Goal: Task Accomplishment & Management: Use online tool/utility

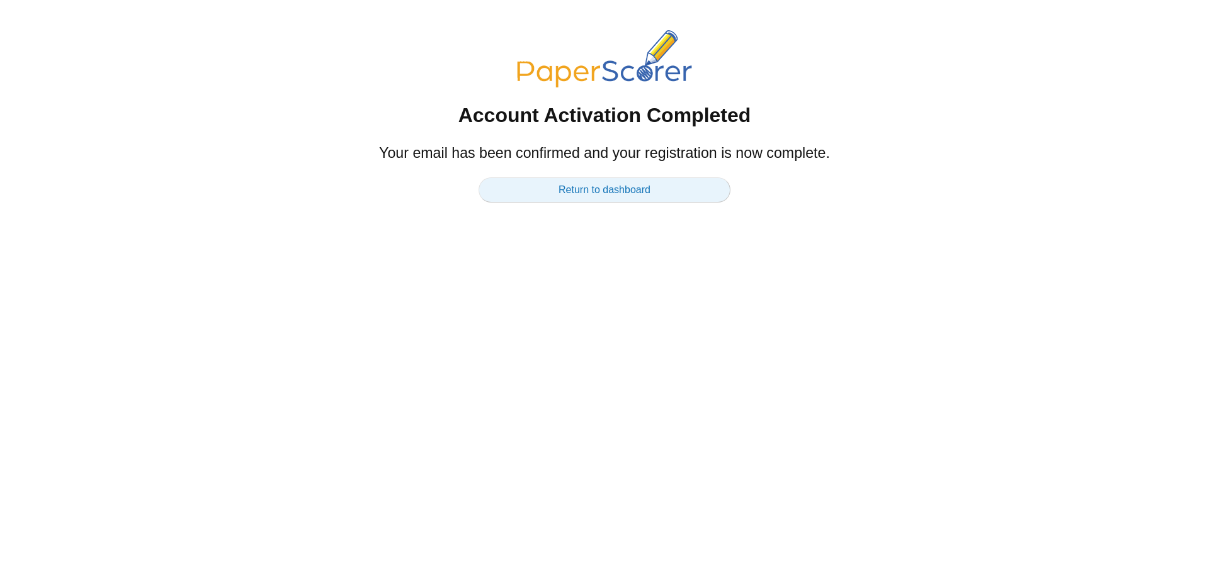
click at [617, 191] on link "Return to dashboard" at bounding box center [604, 190] width 252 height 25
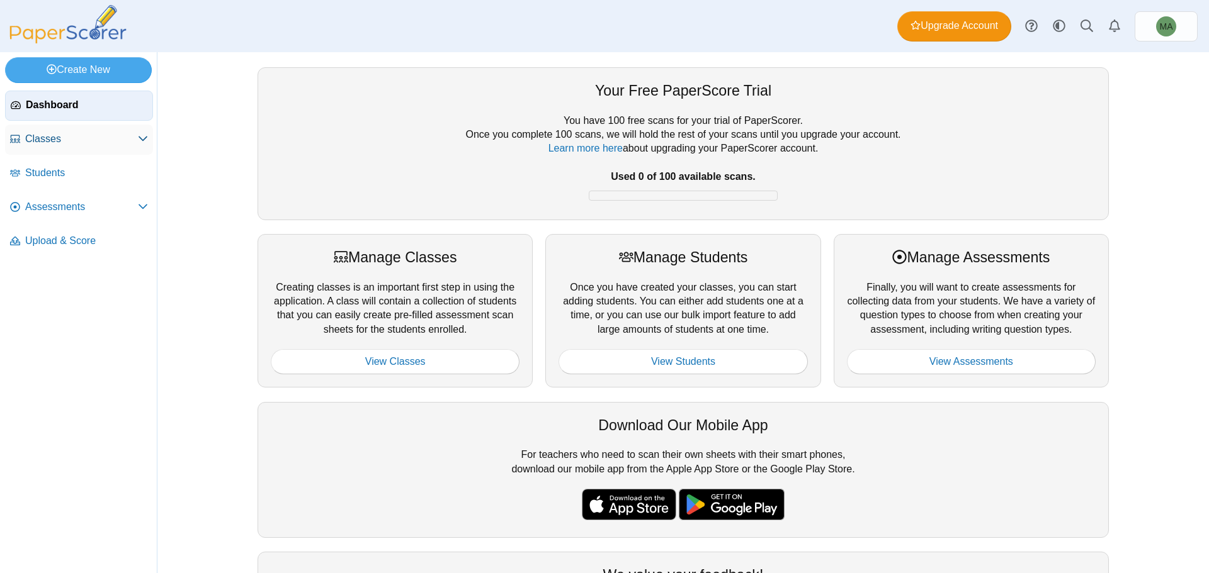
click at [113, 140] on span "Classes" at bounding box center [81, 139] width 113 height 14
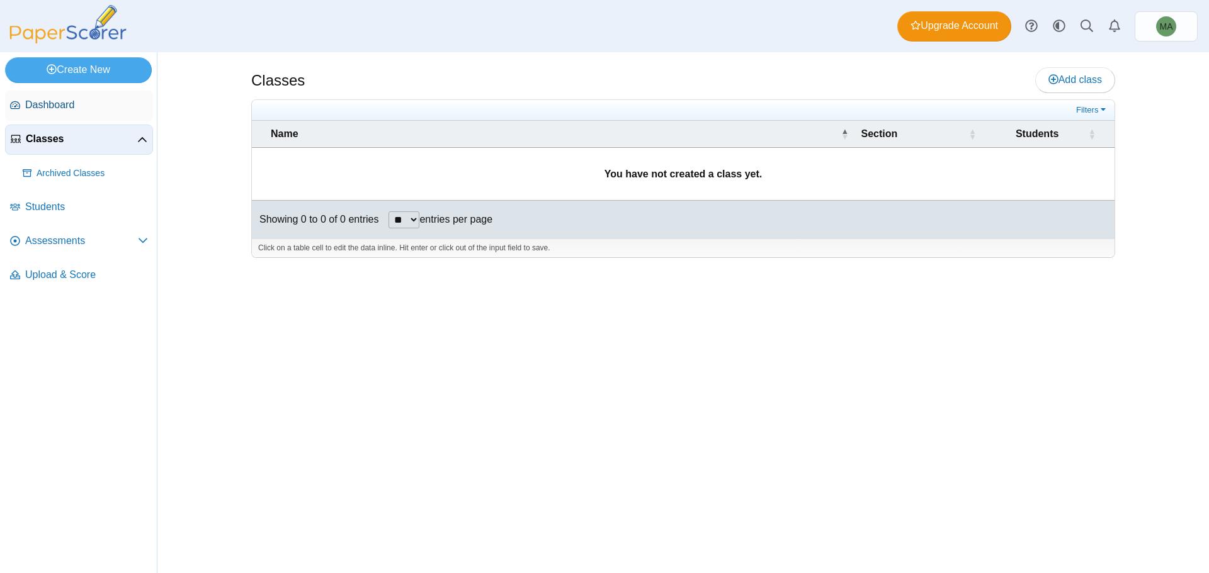
click at [86, 108] on span "Dashboard" at bounding box center [86, 105] width 123 height 14
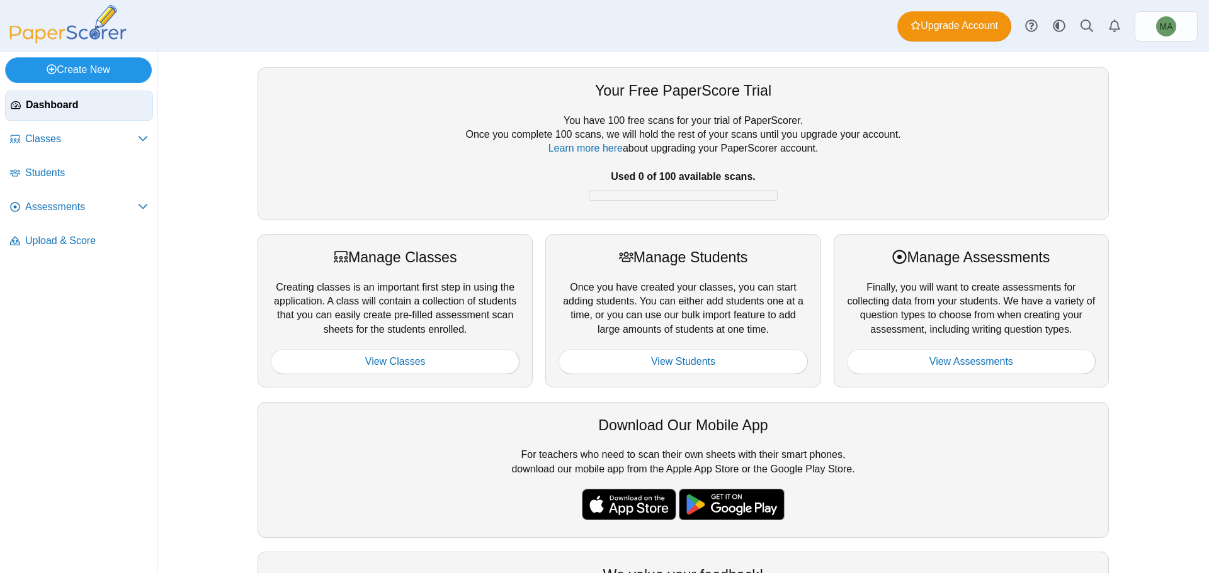
click at [62, 69] on link "Create New" at bounding box center [78, 69] width 147 height 25
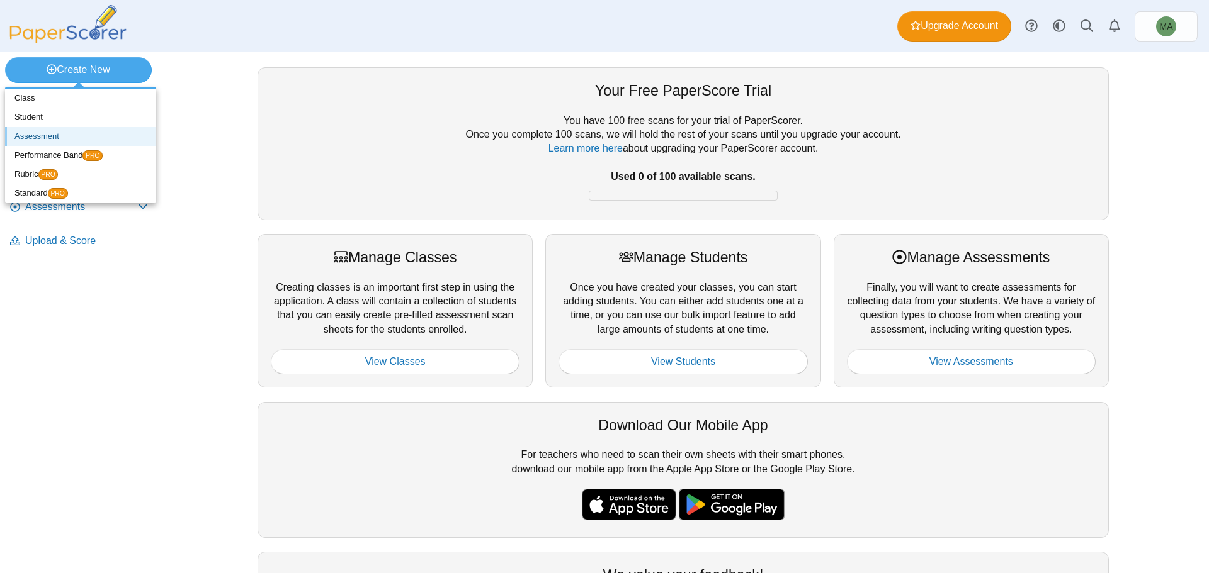
click at [48, 135] on link "Assessment" at bounding box center [80, 136] width 151 height 19
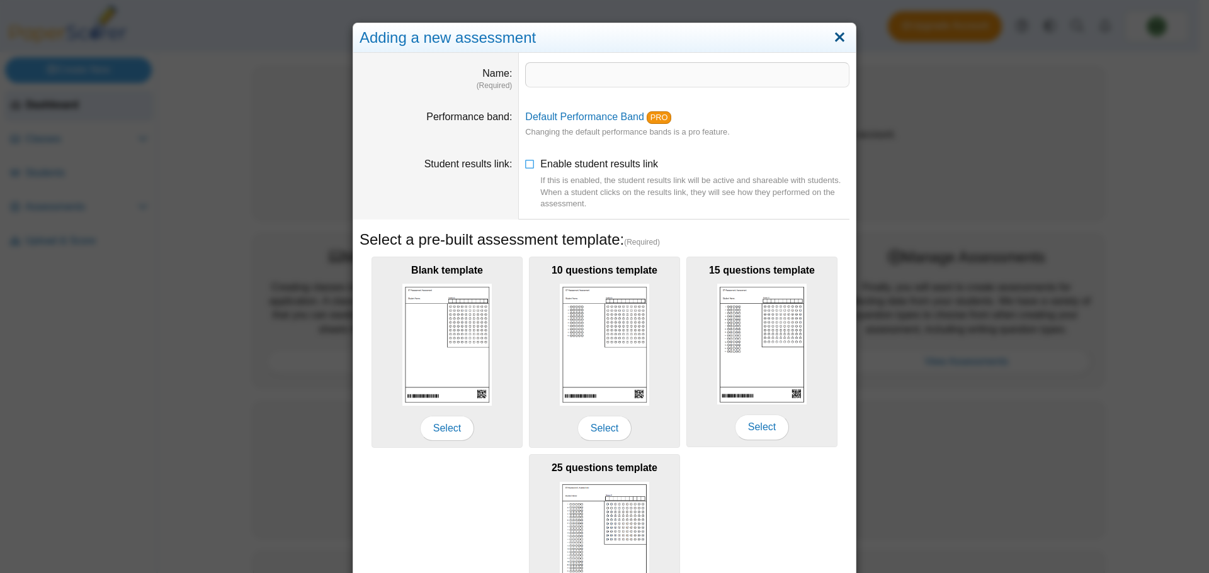
drag, startPoint x: 826, startPoint y: 38, endPoint x: 834, endPoint y: 38, distance: 8.2
click at [830, 38] on link "Close" at bounding box center [840, 37] width 20 height 21
